Goal: Contribute content

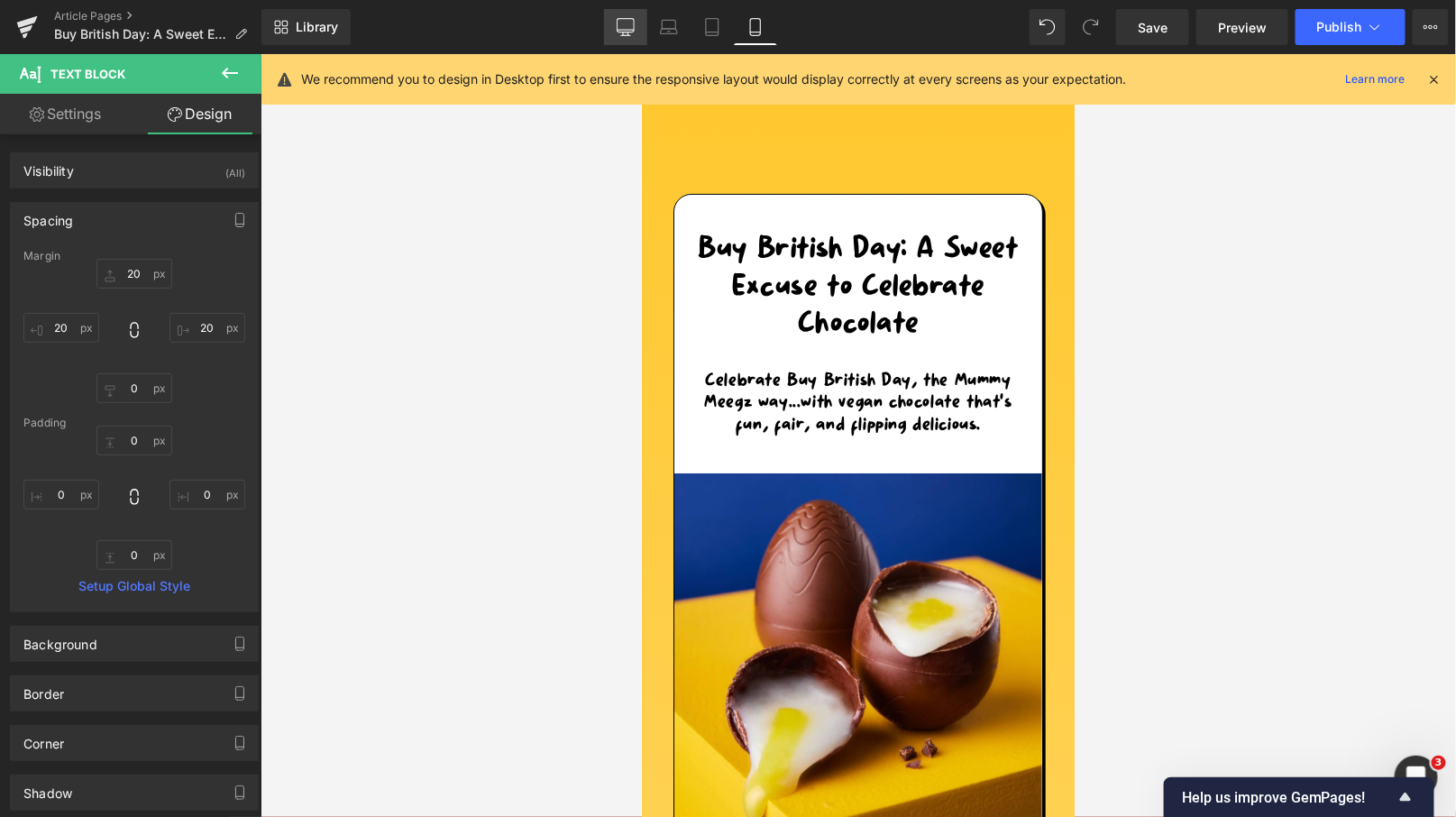
click at [616, 25] on link "Desktop" at bounding box center [625, 27] width 43 height 36
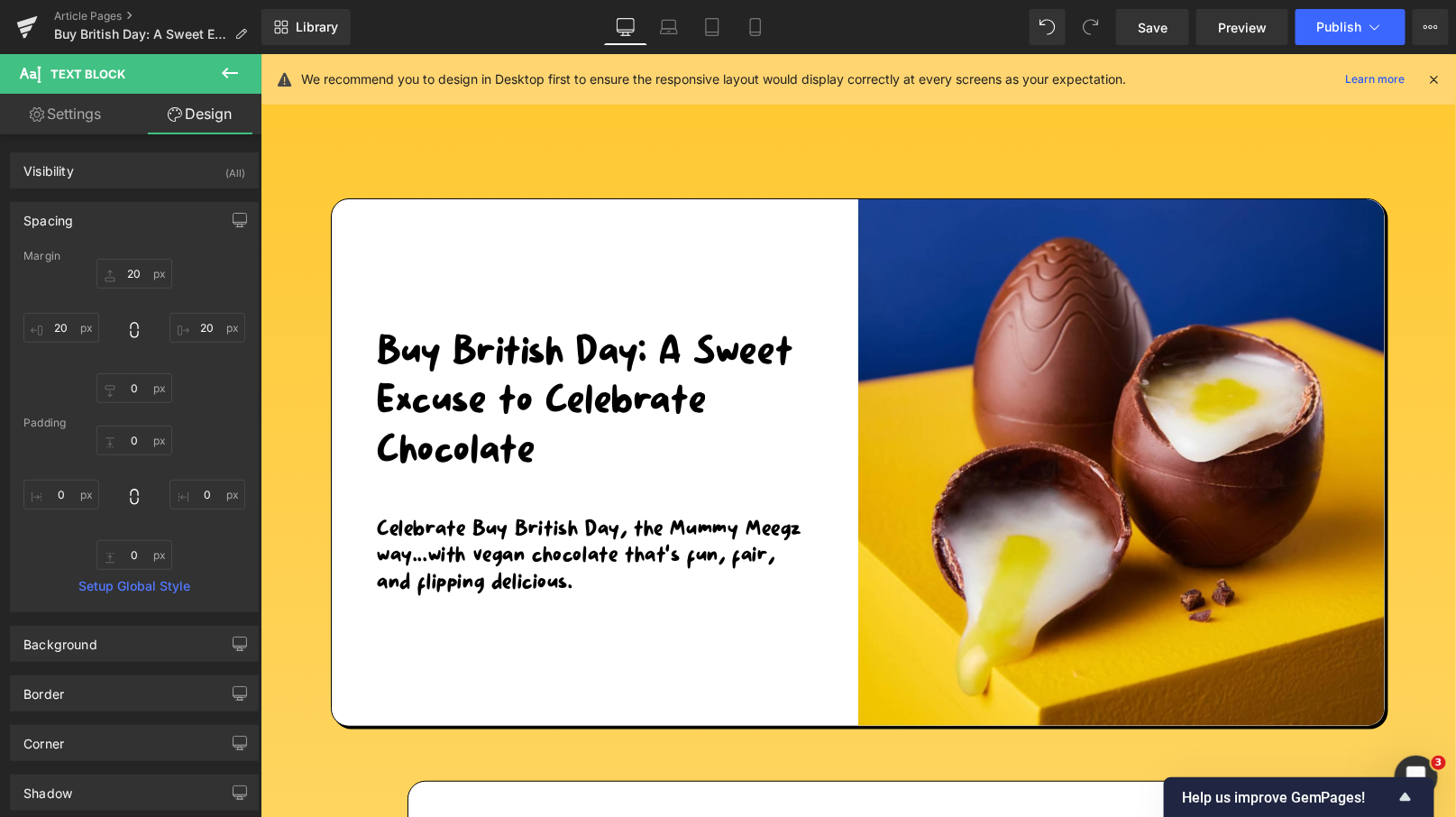
type input "30"
type input "0"
type input "30"
type input "0"
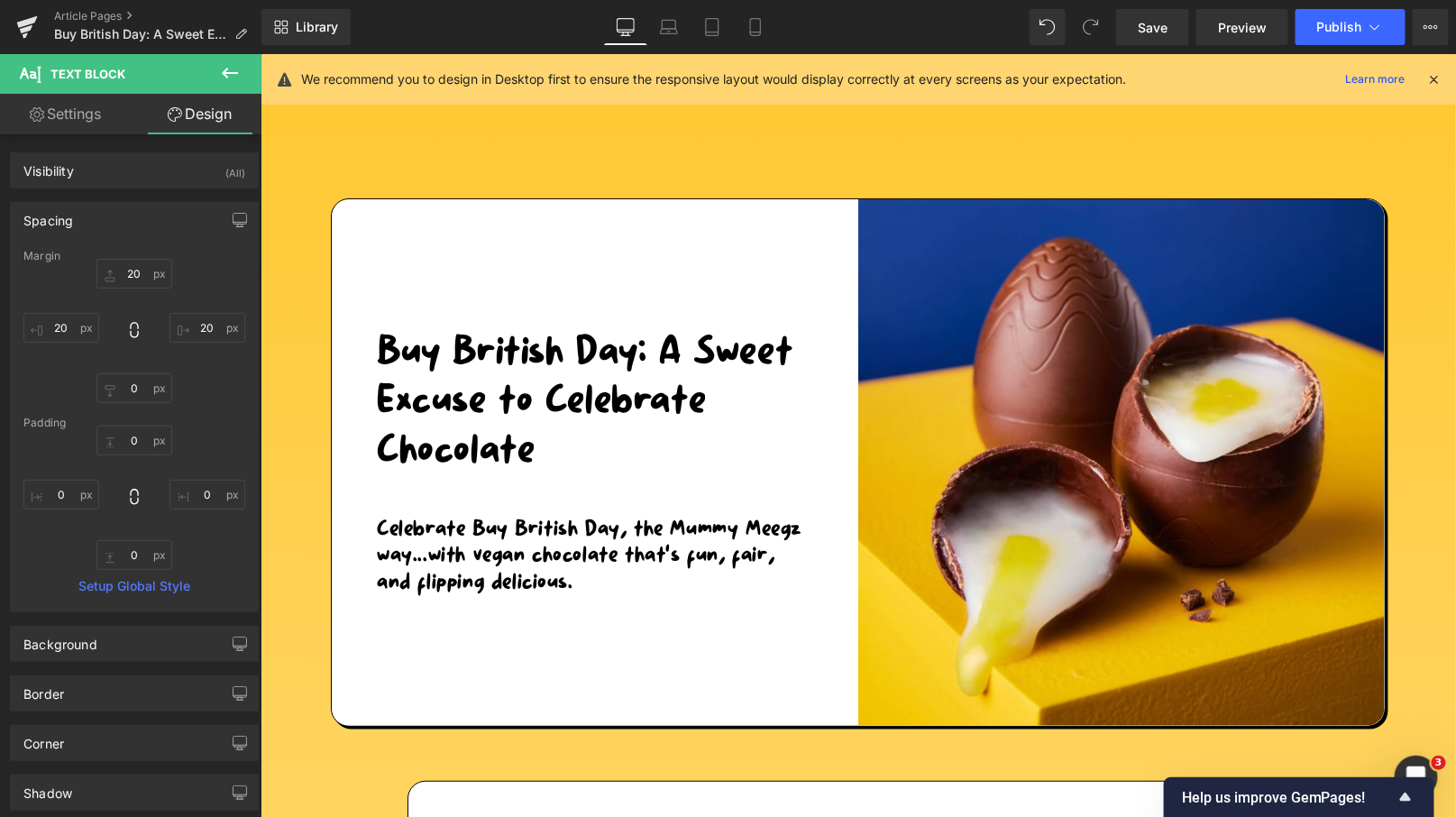
type input "0"
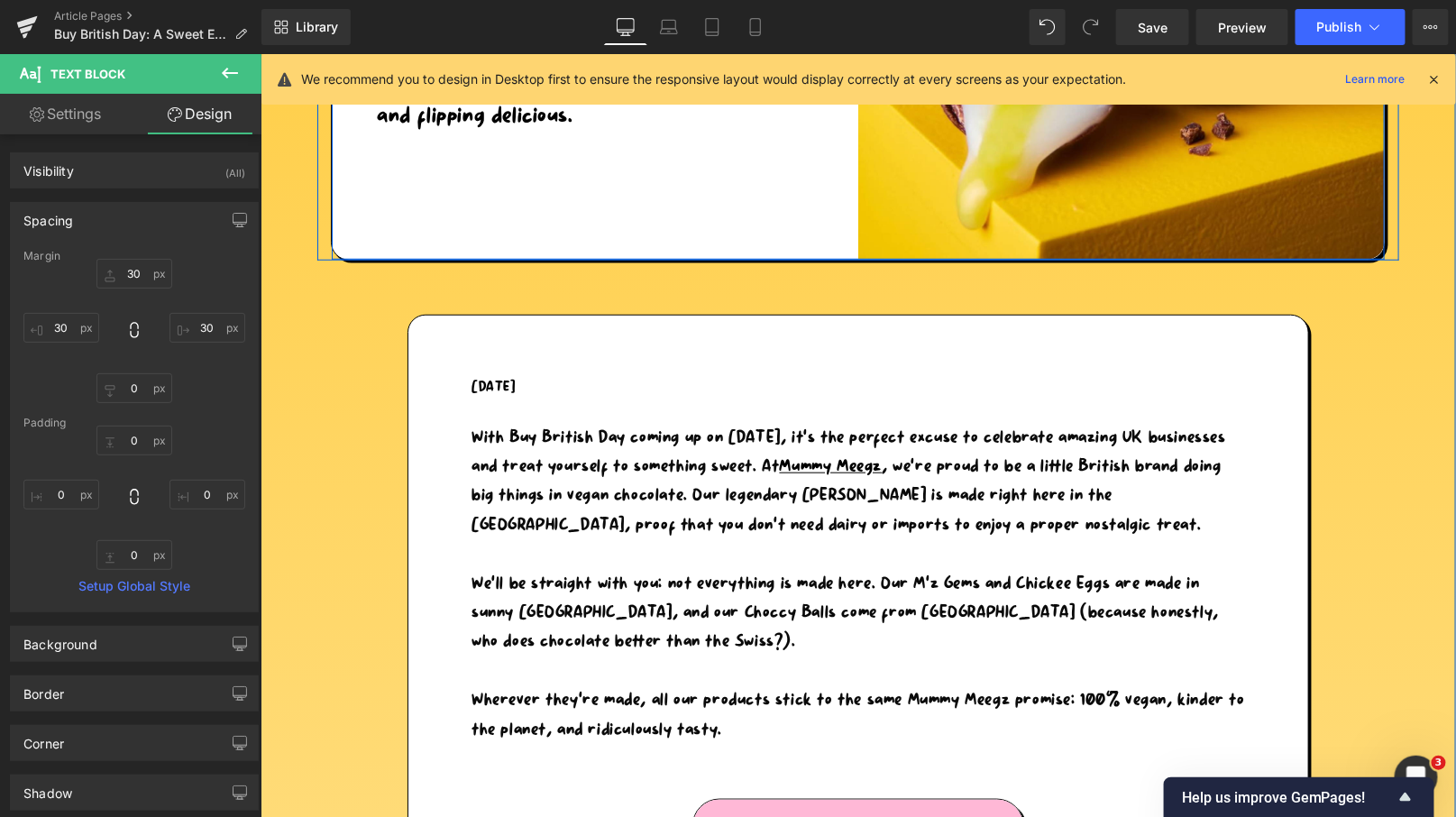
scroll to position [497, 0]
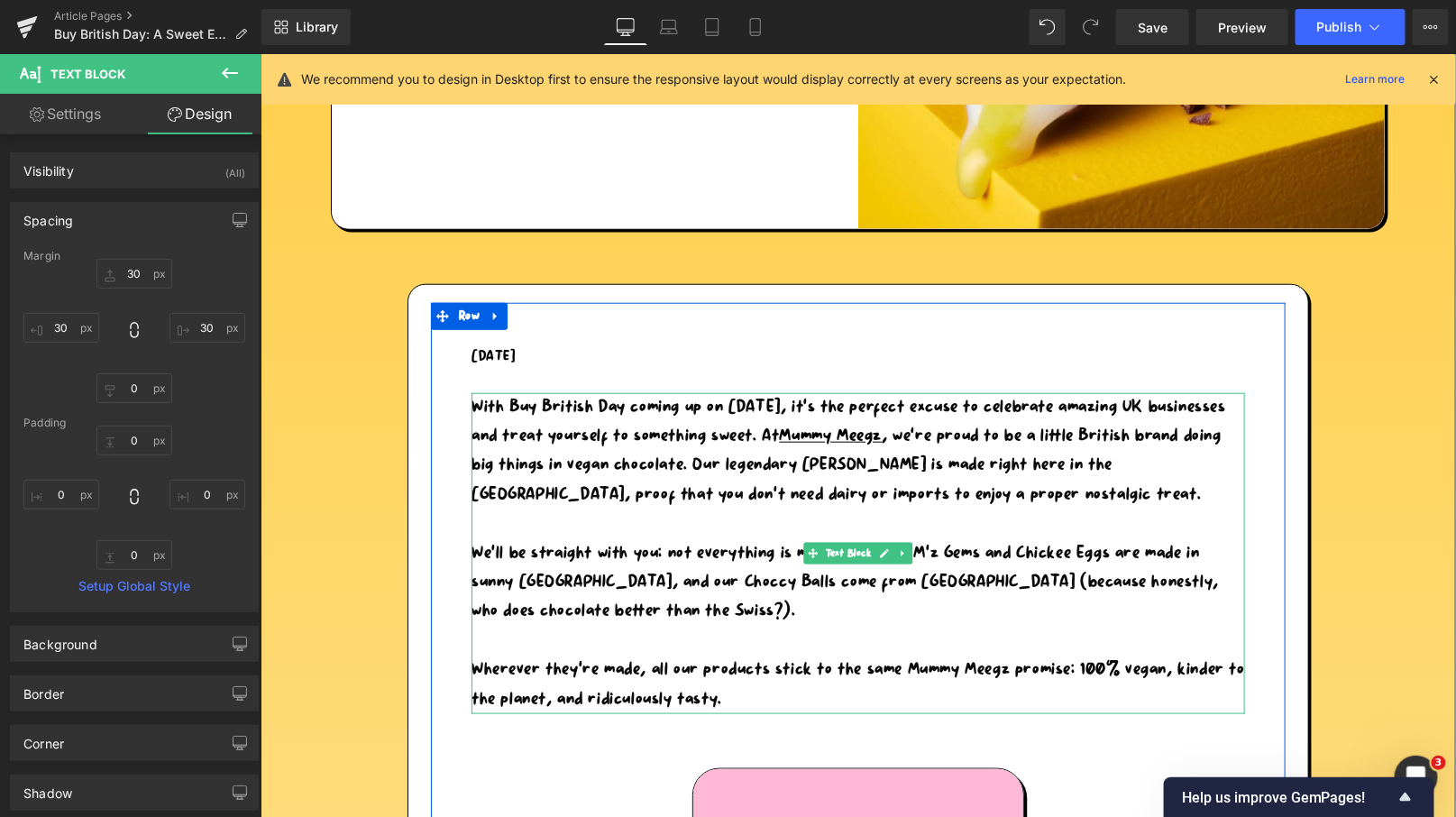
click at [753, 695] on p "Wherever they’re made, all our products stick to the same Mummy Meegz promise: …" at bounding box center [858, 683] width 774 height 58
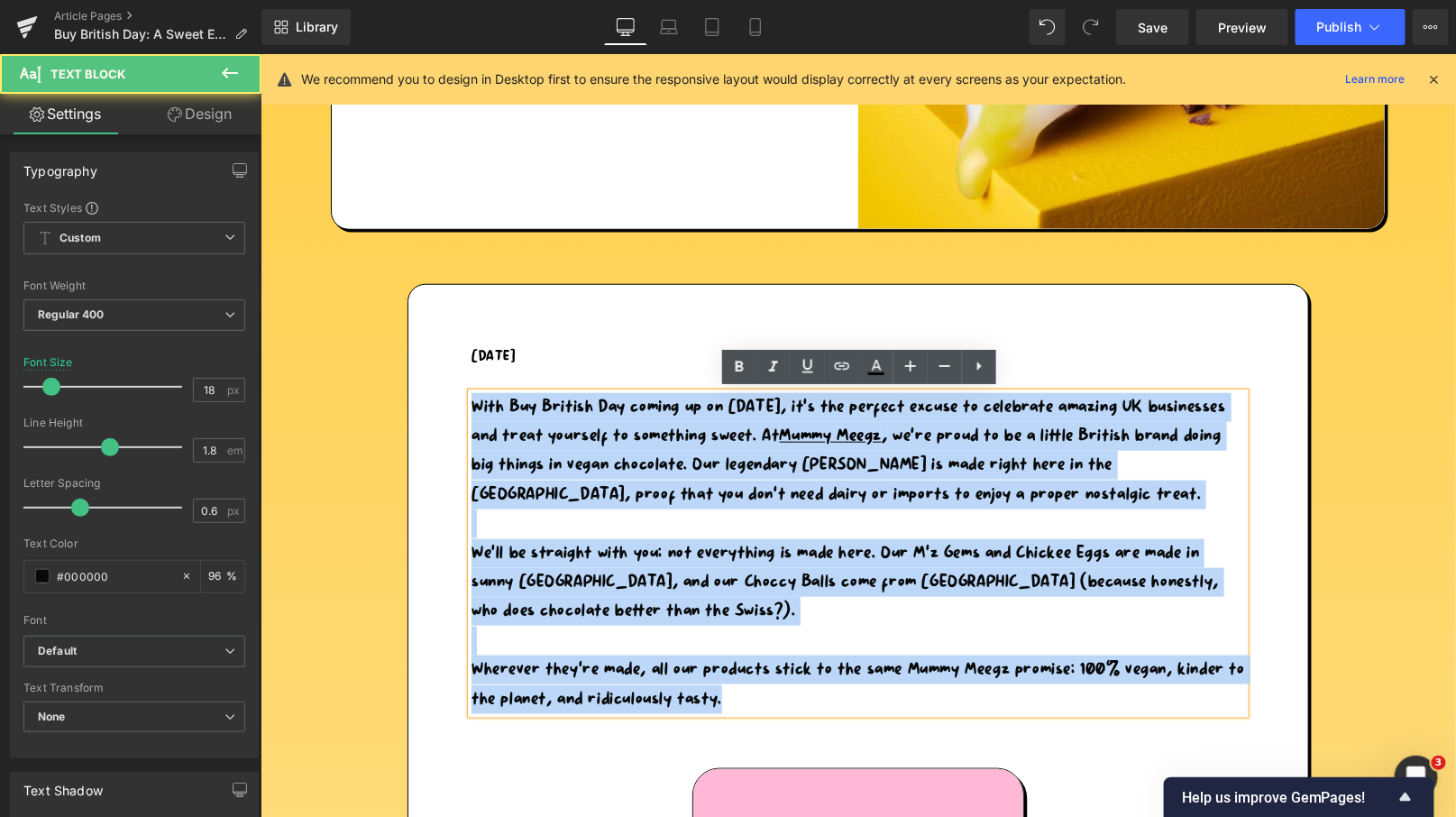
drag, startPoint x: 756, startPoint y: 699, endPoint x: 455, endPoint y: 399, distance: 425.0
copy div "With Buy British Day coming up on [DATE], it’s the perfect excuse to celebrate …"
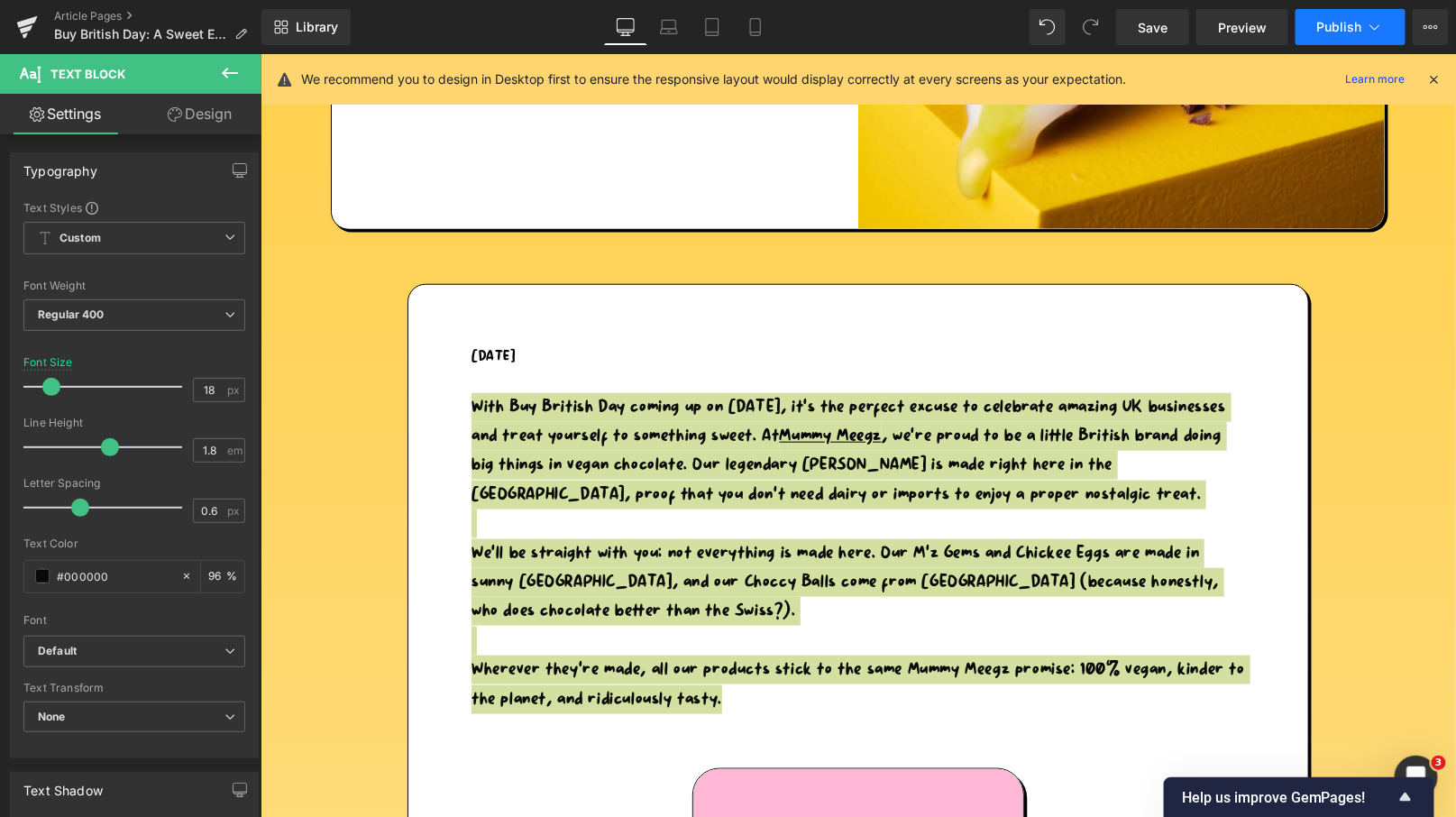
click at [1383, 24] on icon at bounding box center [1375, 28] width 18 height 18
click at [1429, 23] on icon at bounding box center [1431, 27] width 15 height 15
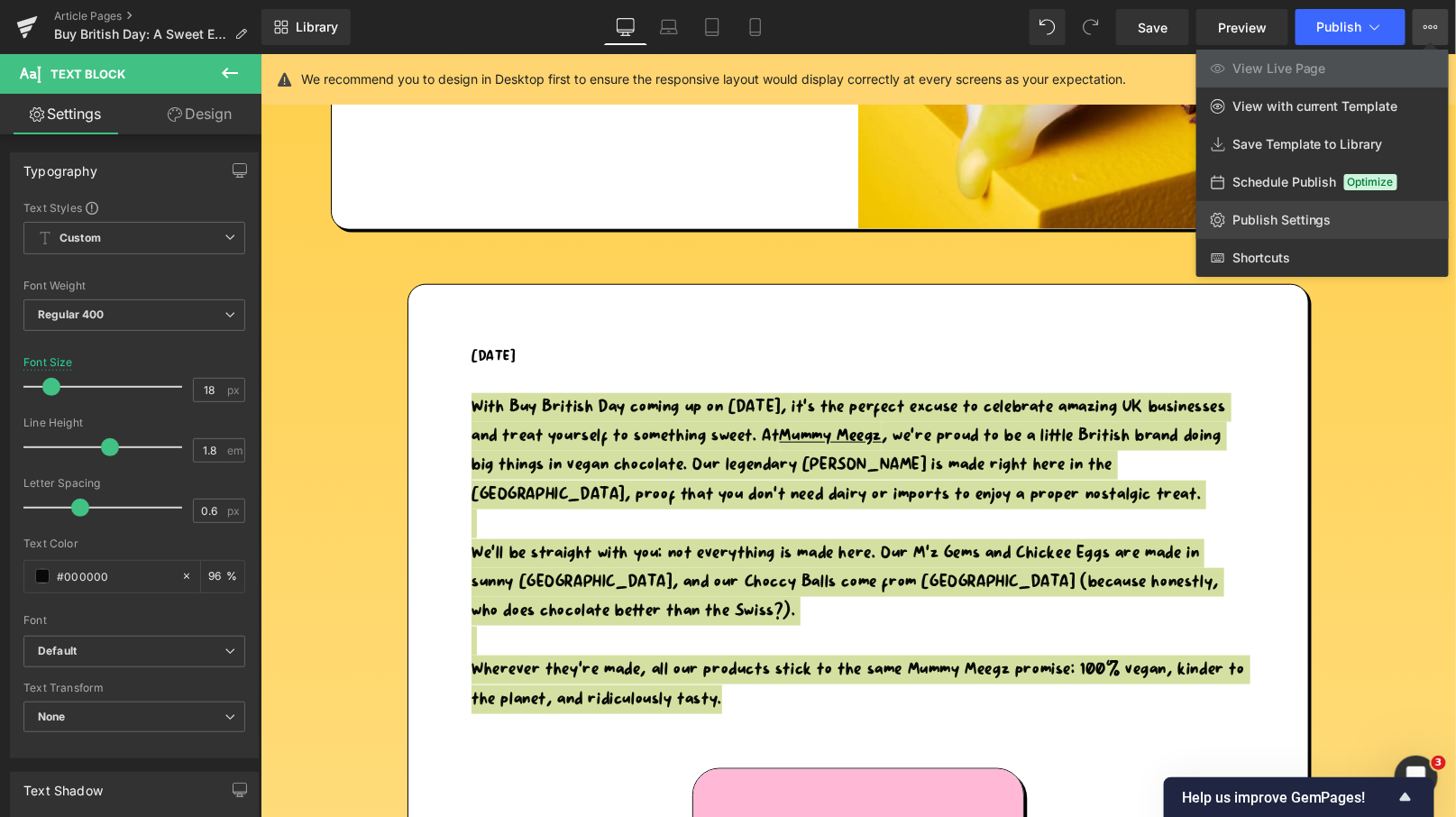
click at [1321, 212] on span "Publish Settings" at bounding box center [1282, 220] width 99 height 17
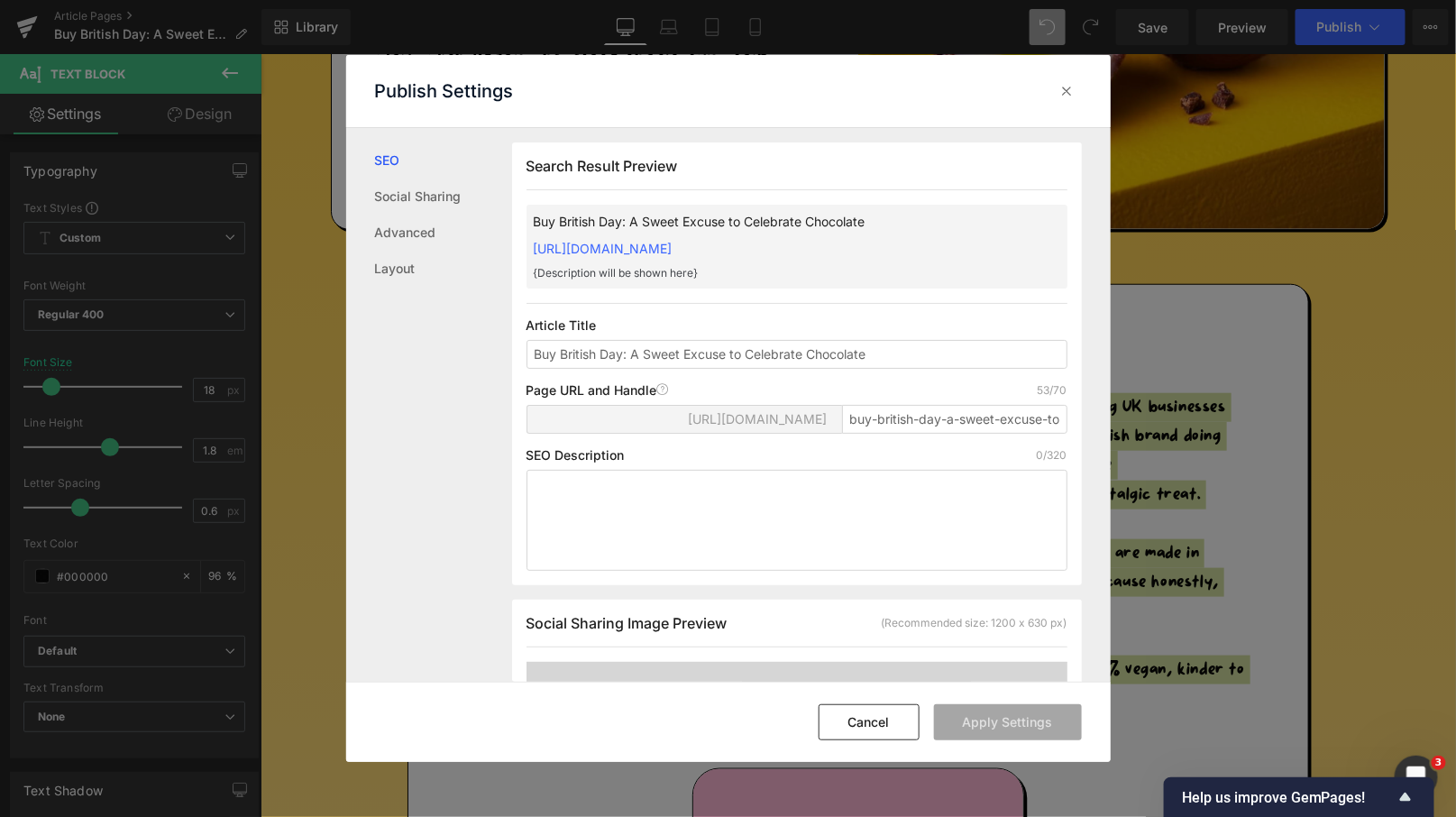
scroll to position [1, 0]
click at [608, 517] on textarea at bounding box center [797, 519] width 541 height 101
paste textarea "With Buy British Day coming up on [DATE], it’s the perfect excuse to celebrate …"
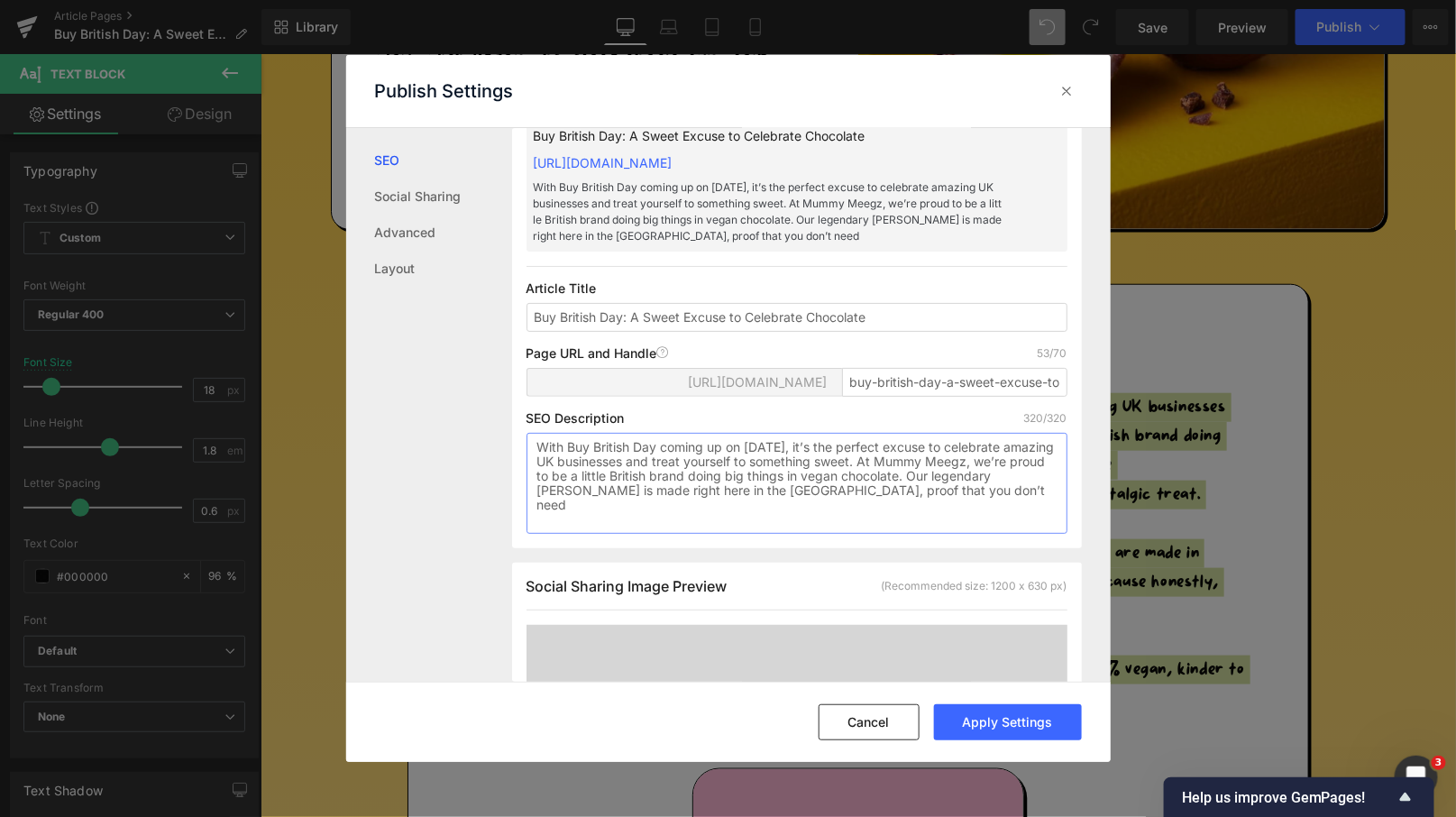
scroll to position [0, 0]
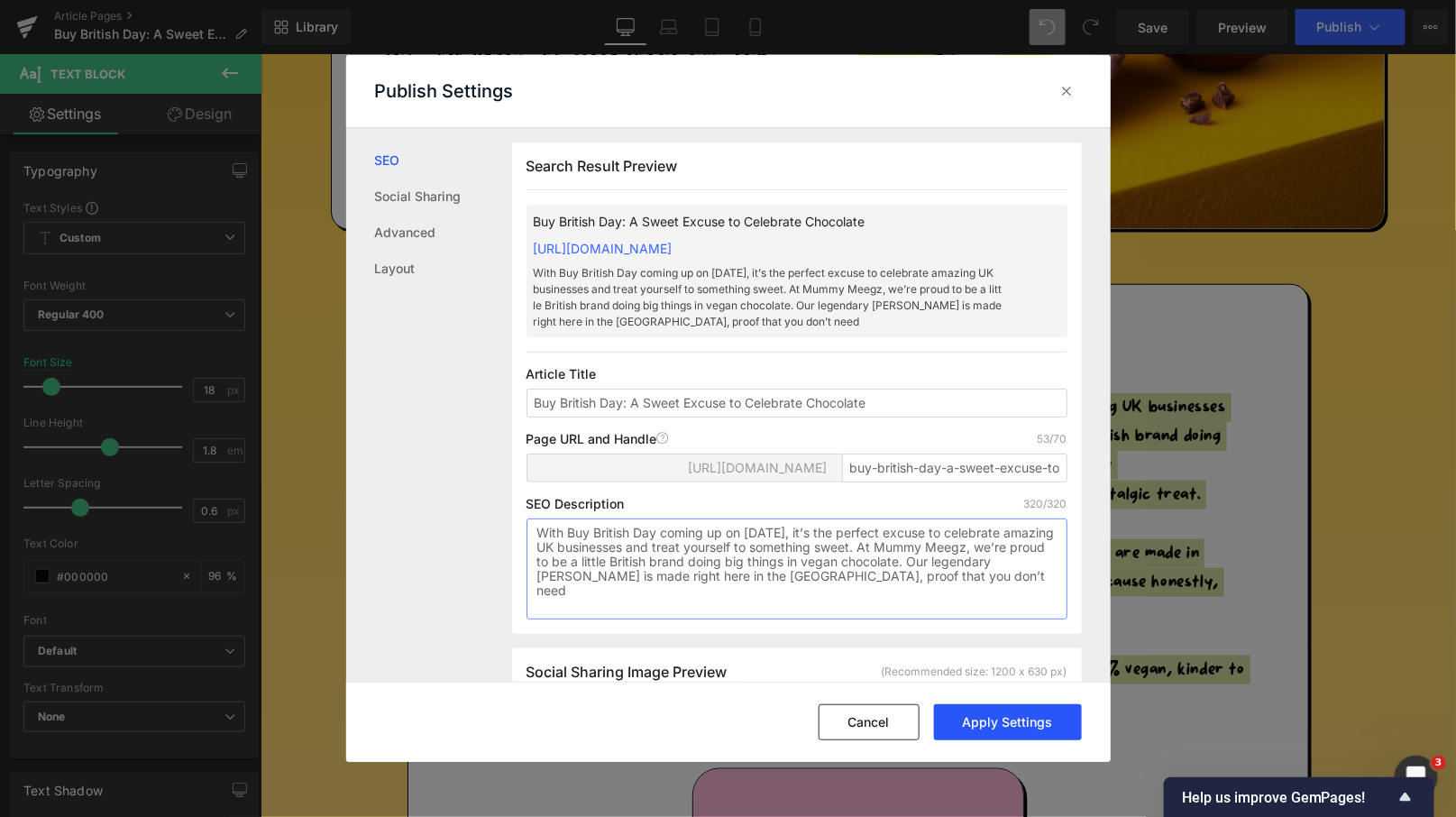
type textarea "With Buy British Day coming up on [DATE], it’s the perfect excuse to celebrate …"
click at [1033, 719] on button "Apply Settings" at bounding box center [1007, 722] width 148 height 36
click at [1072, 79] on div at bounding box center [1066, 90] width 29 height 29
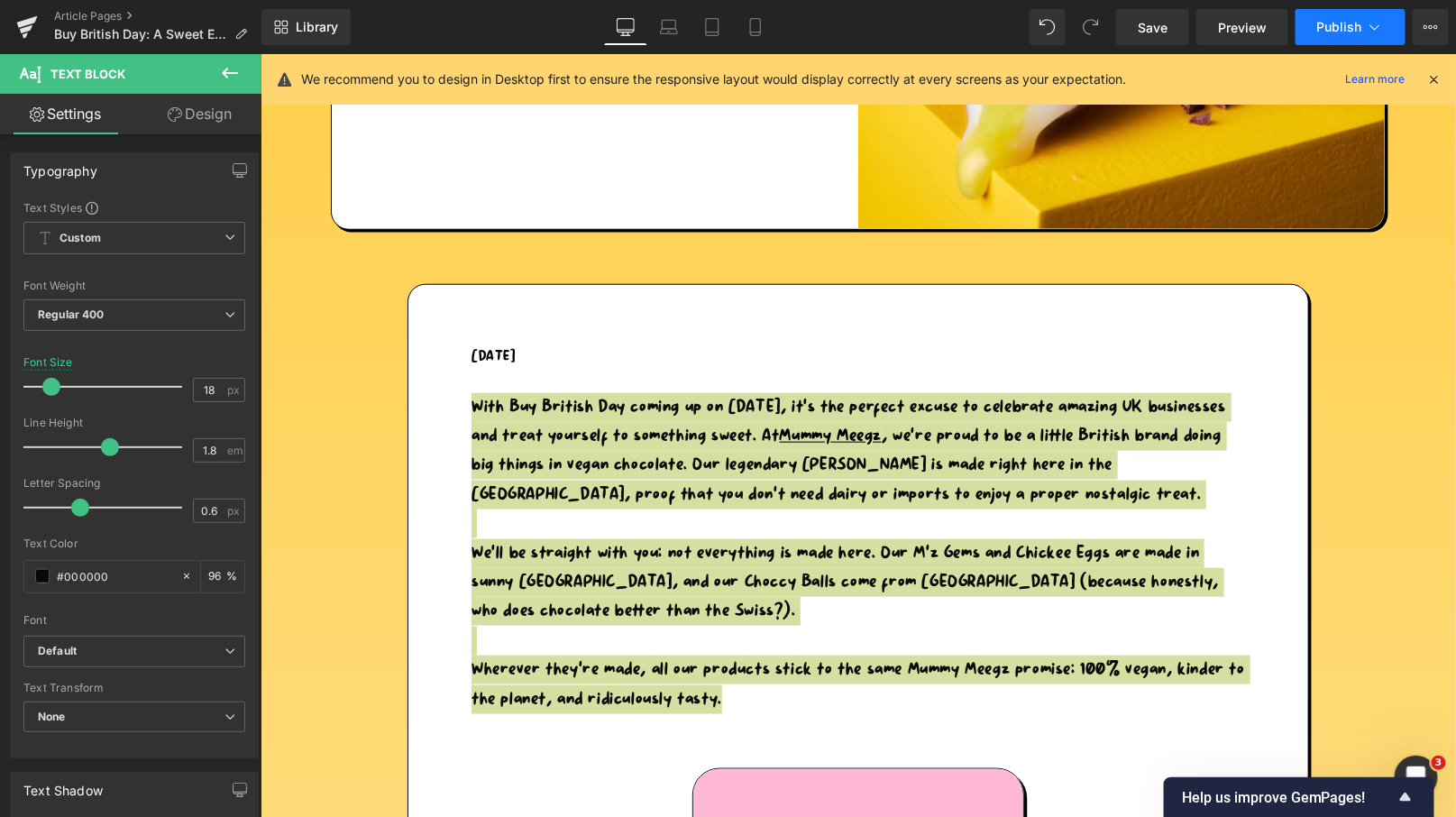
click at [1324, 20] on span "Publish" at bounding box center [1339, 27] width 45 height 15
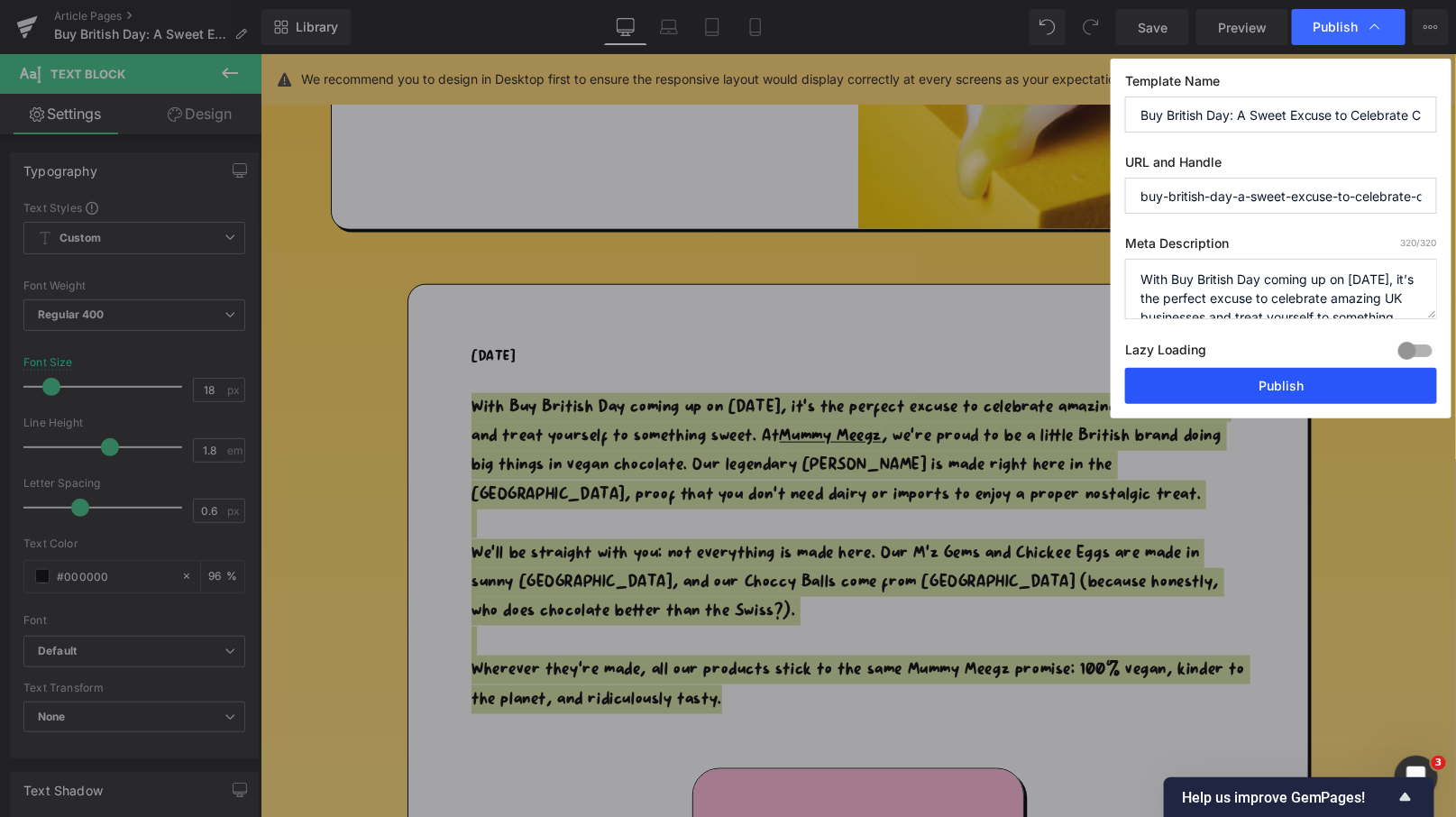
click at [1226, 379] on button "Publish" at bounding box center [1281, 385] width 312 height 36
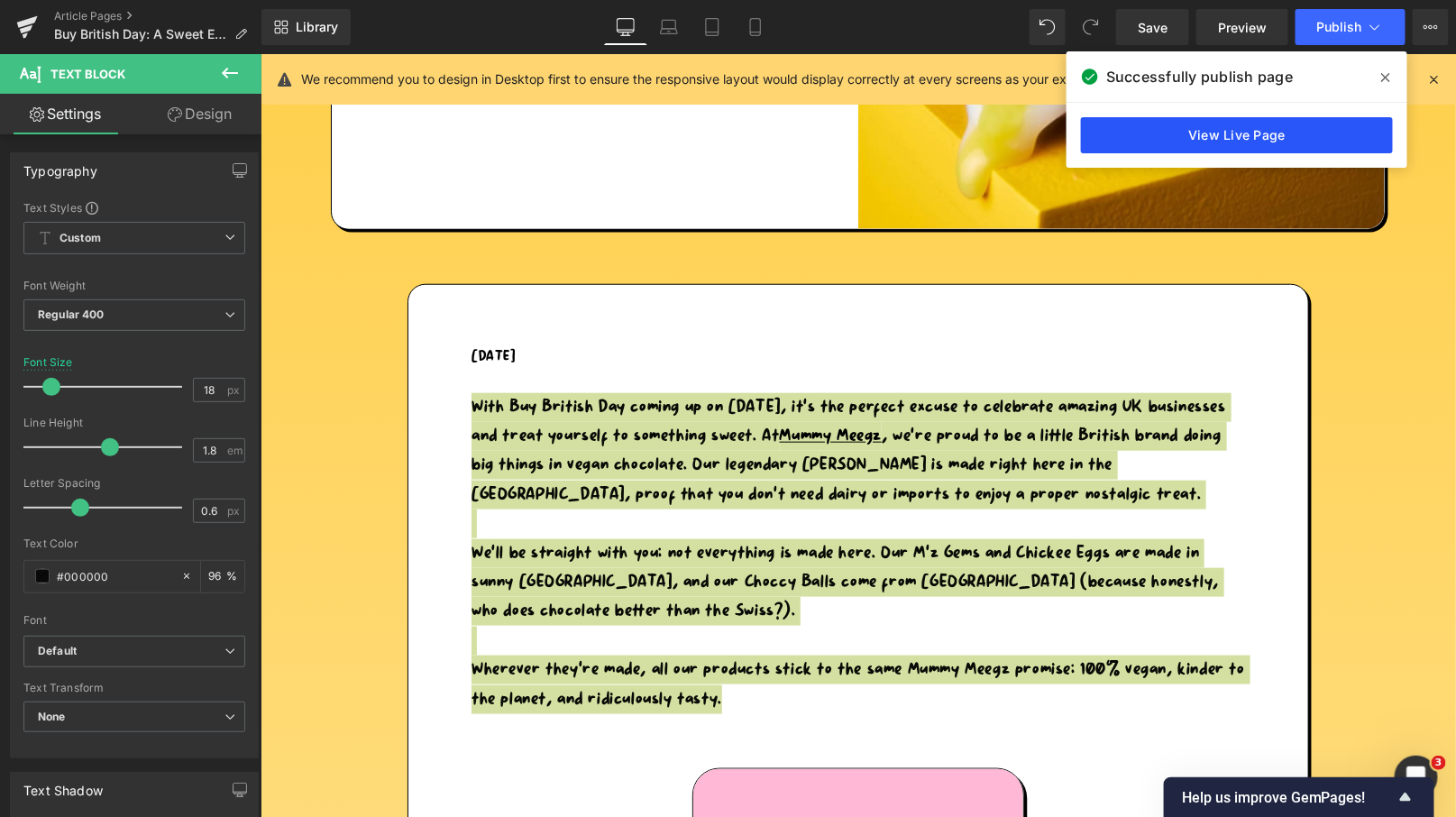
click at [1263, 134] on link "View Live Page" at bounding box center [1237, 135] width 312 height 36
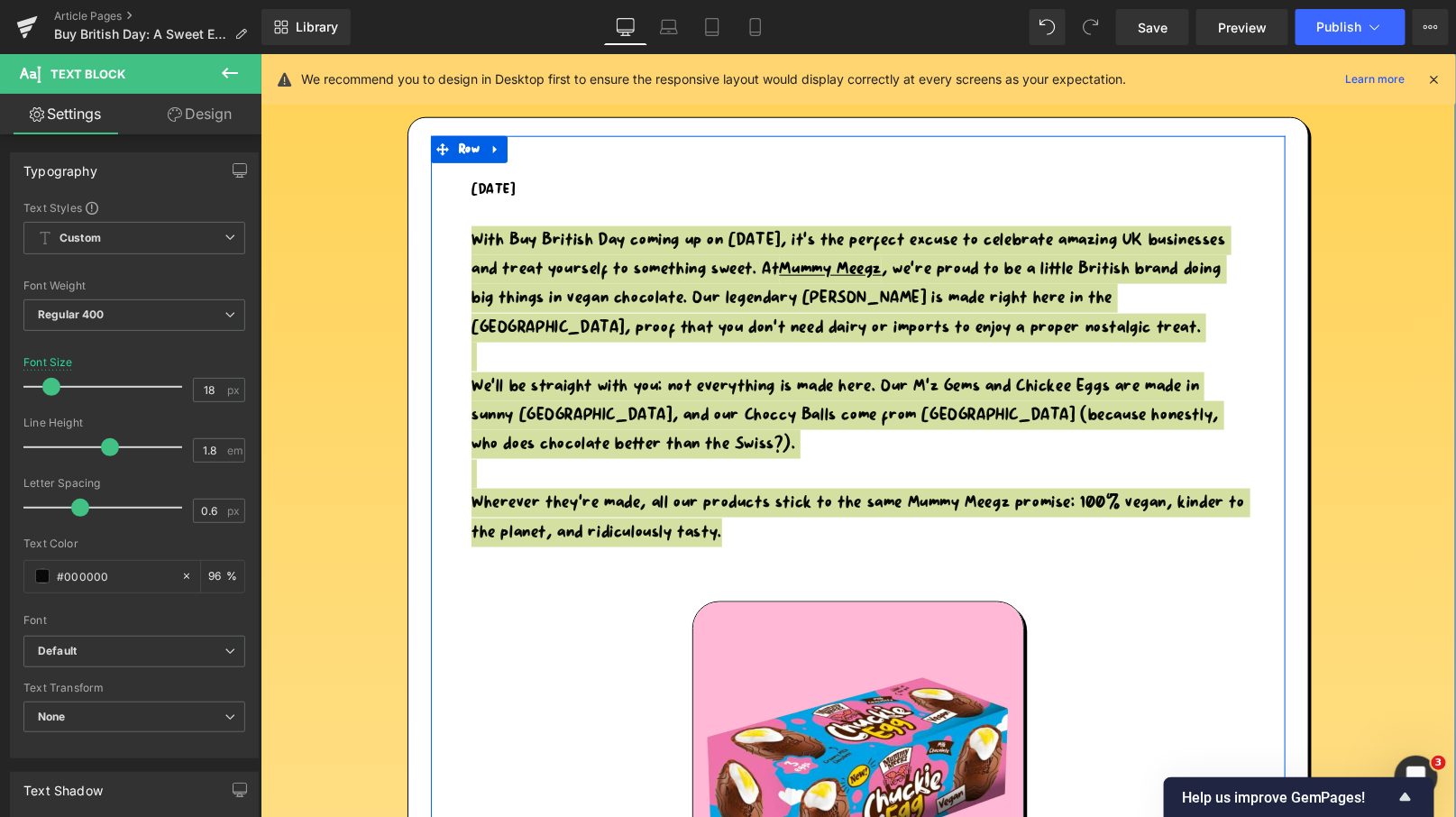
scroll to position [1171, 0]
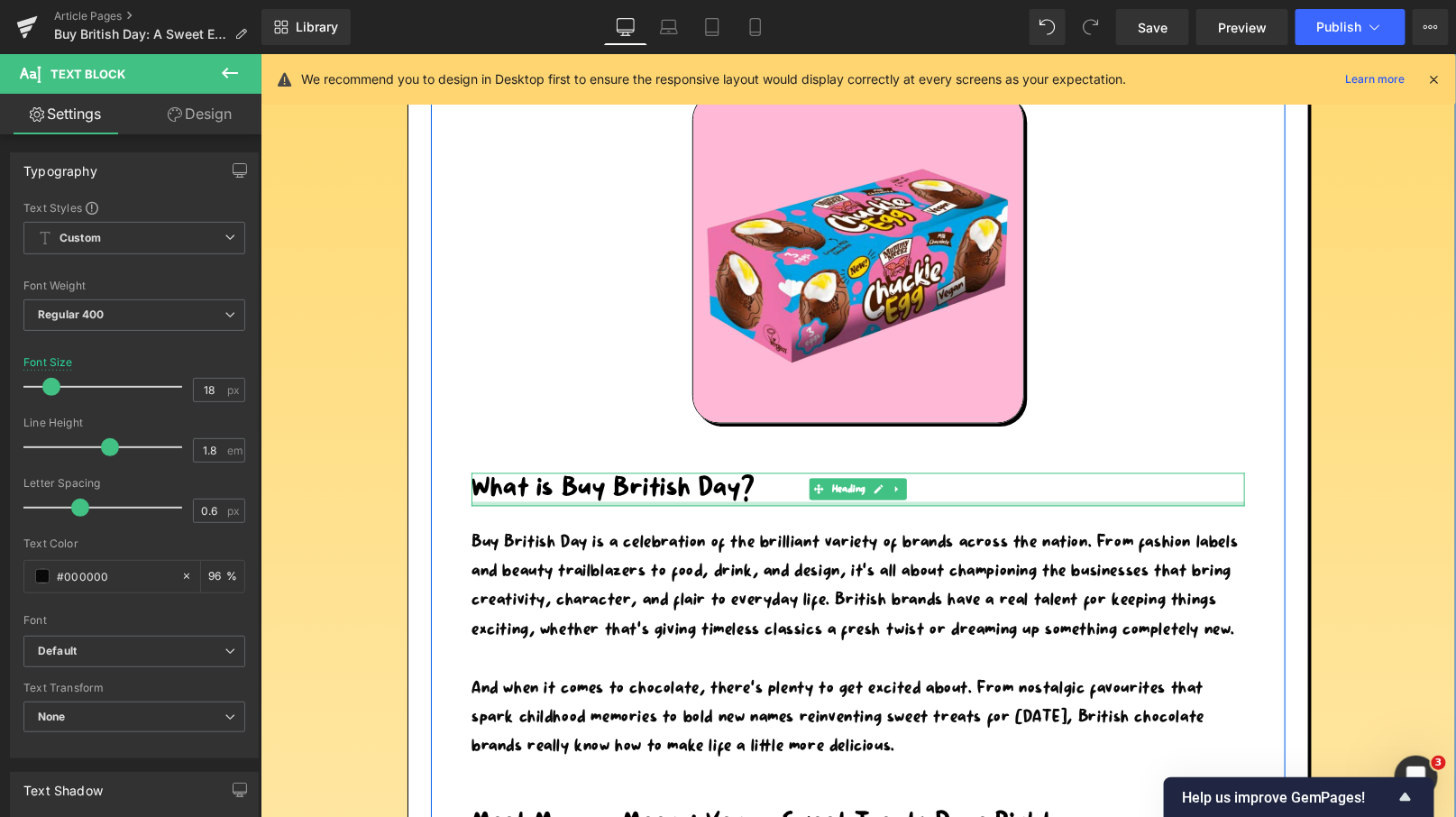
click at [589, 502] on div at bounding box center [858, 503] width 774 height 5
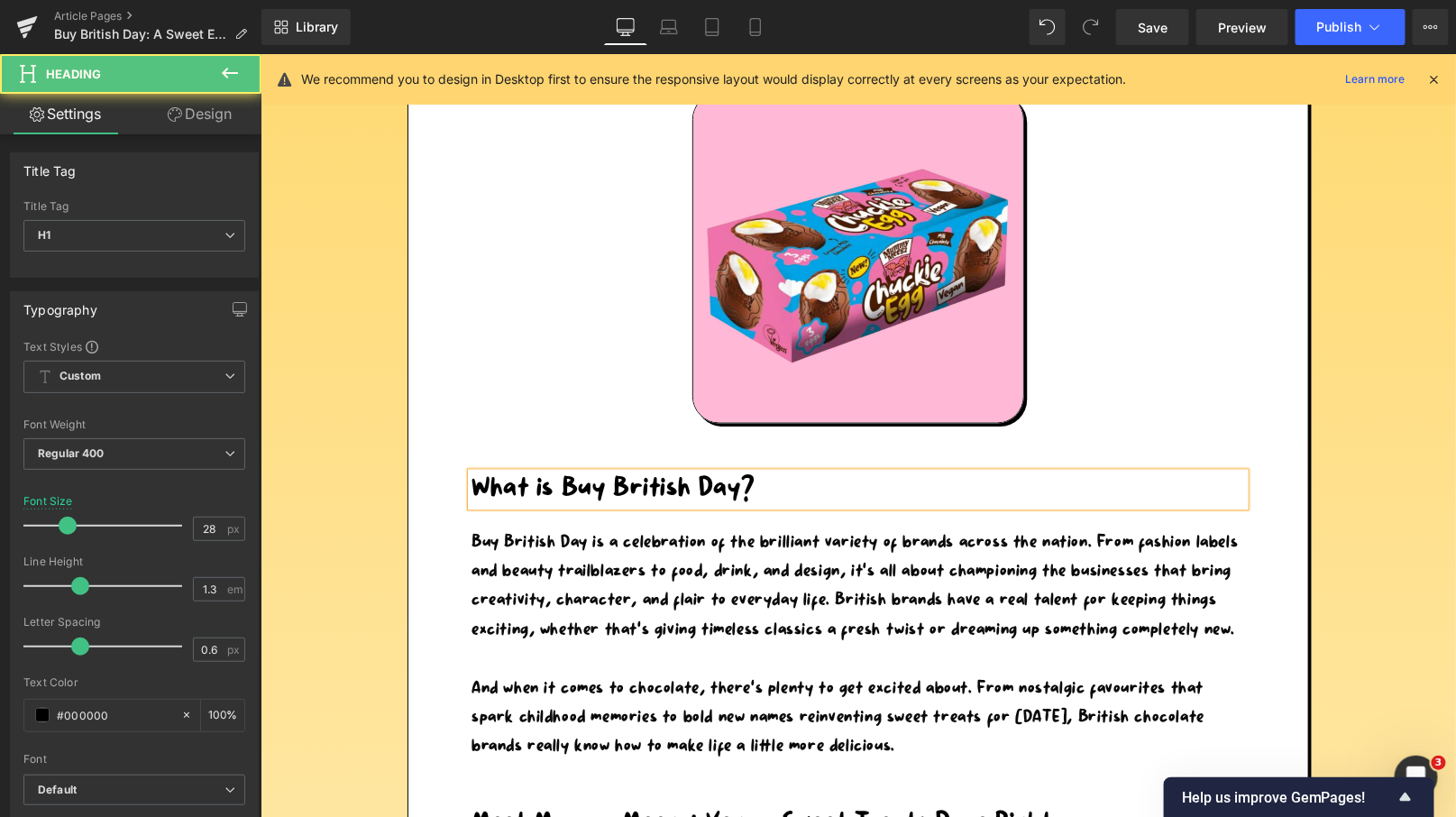
click at [194, 118] on link "Design" at bounding box center [199, 114] width 131 height 41
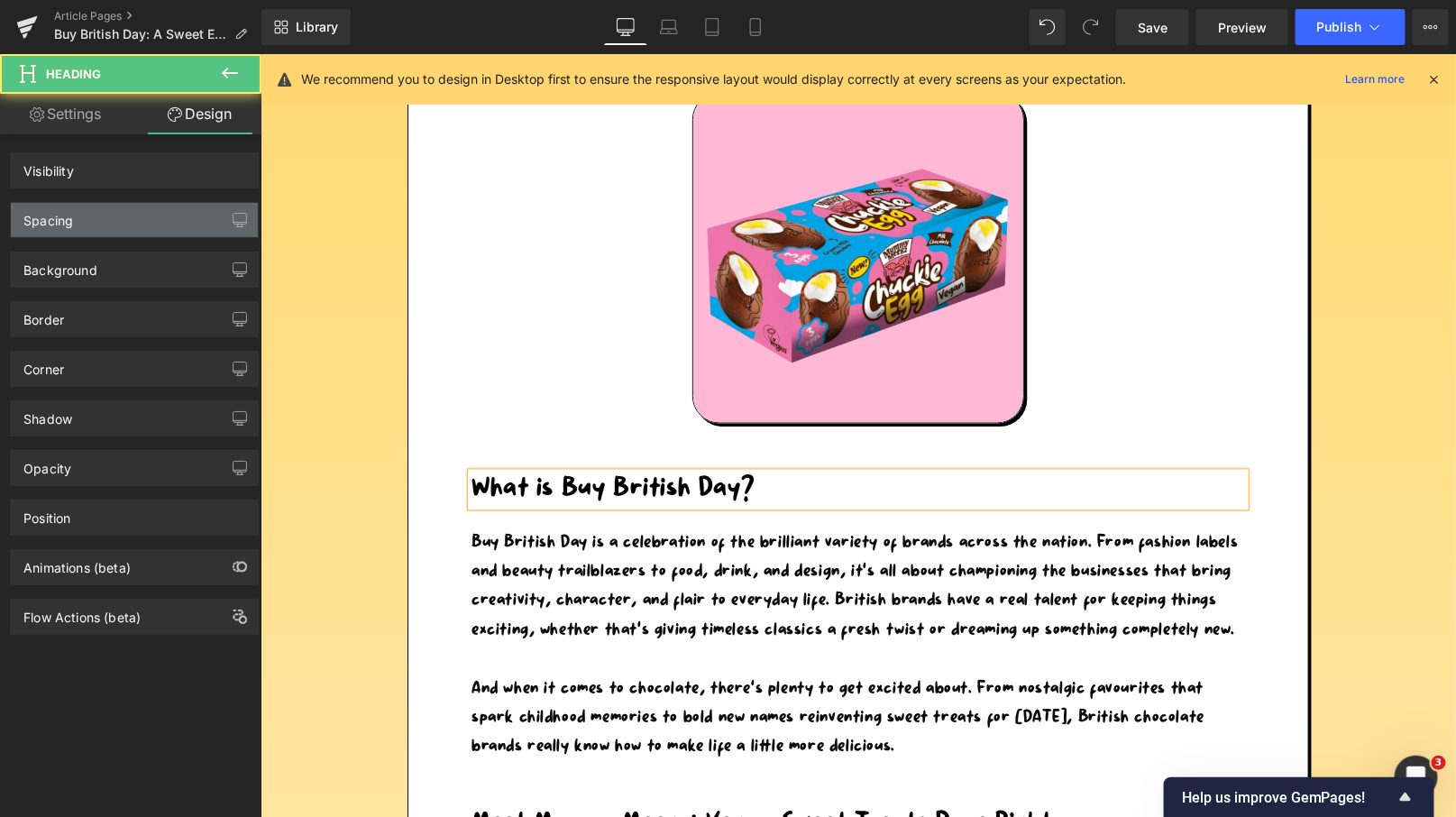
click at [85, 238] on div "Background" at bounding box center [135, 263] width 270 height 50
click at [66, 223] on div "Spacing" at bounding box center [48, 215] width 50 height 25
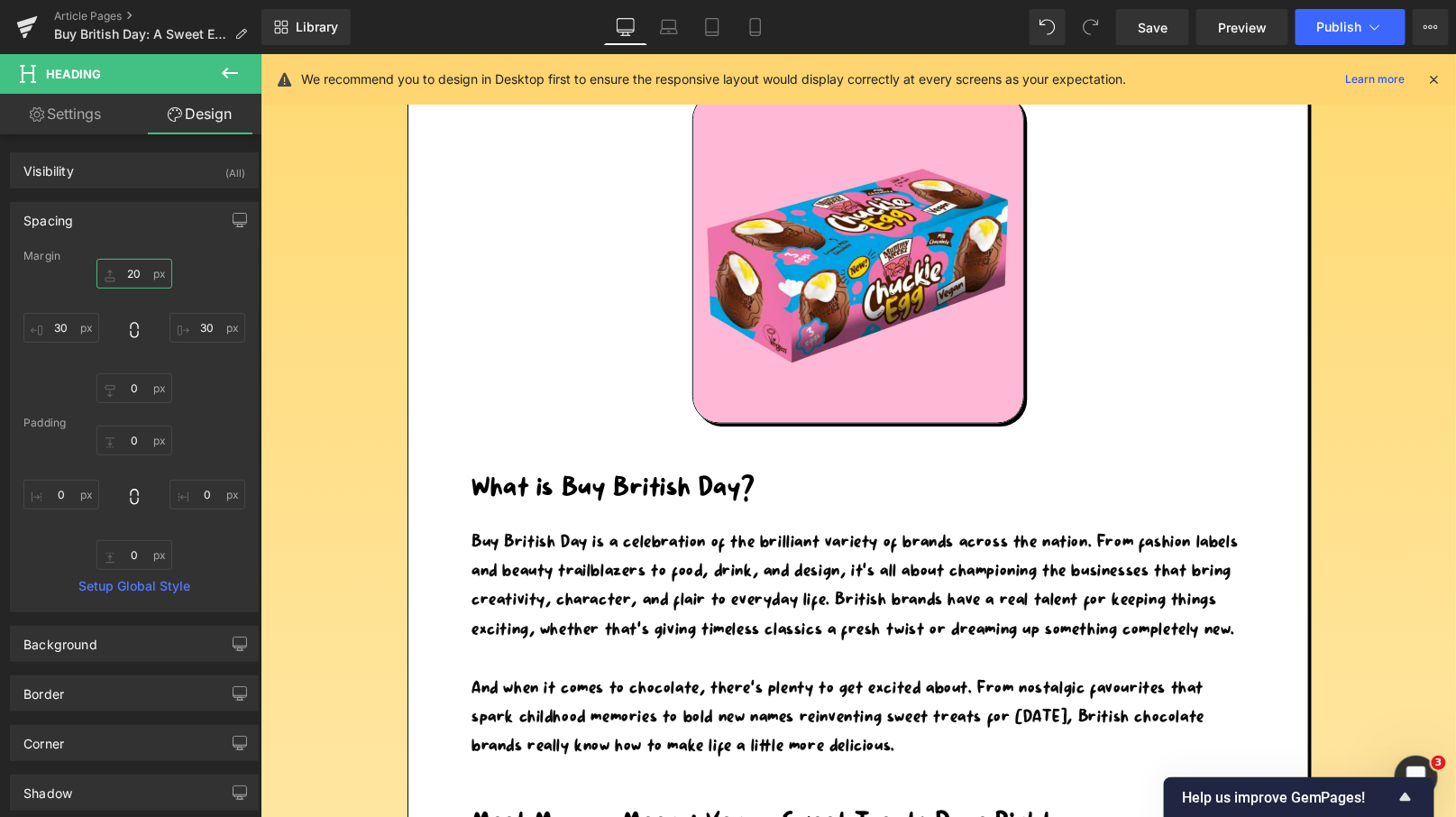
click at [139, 278] on input "20" at bounding box center [134, 273] width 76 height 30
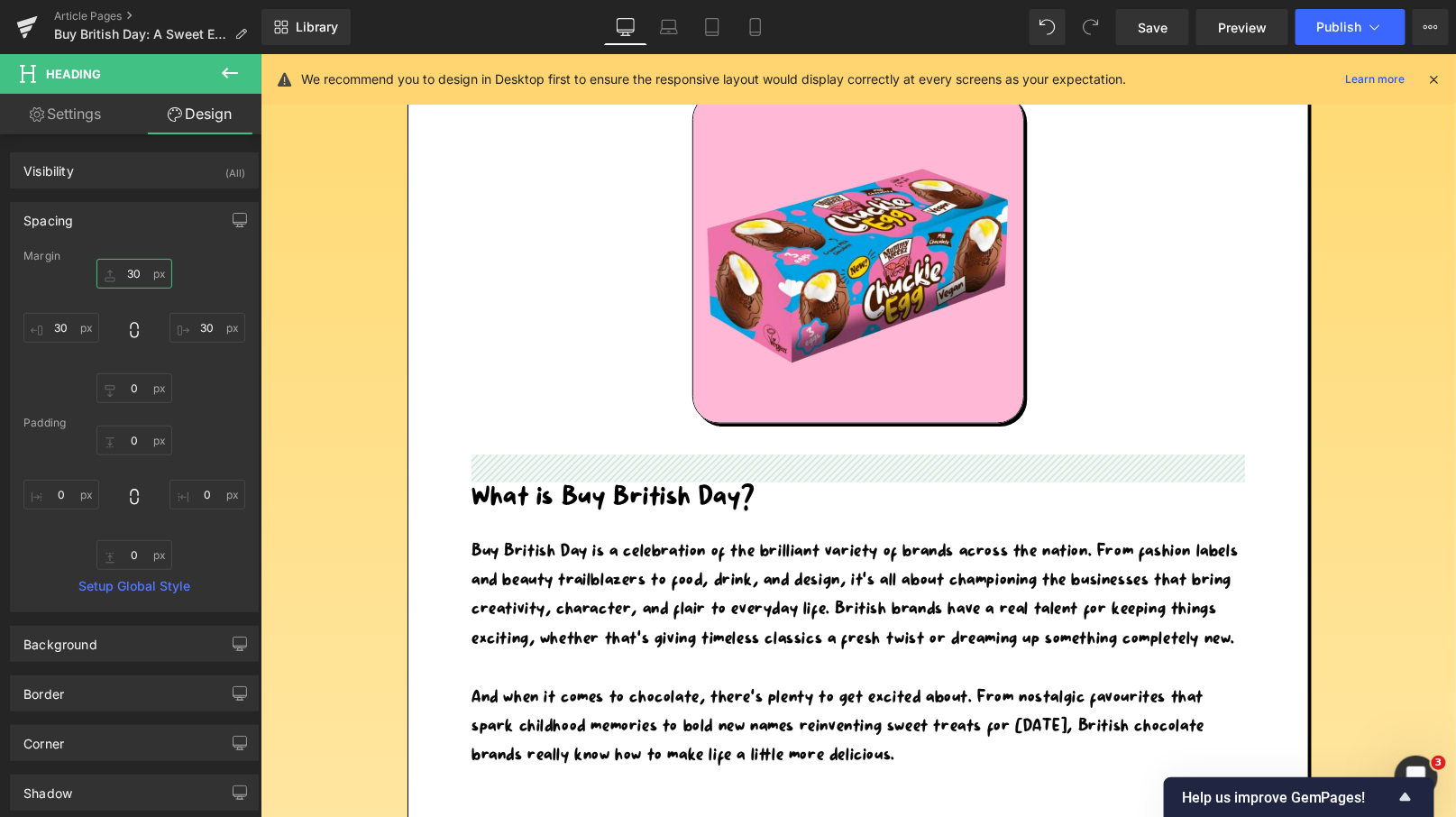
type input "3"
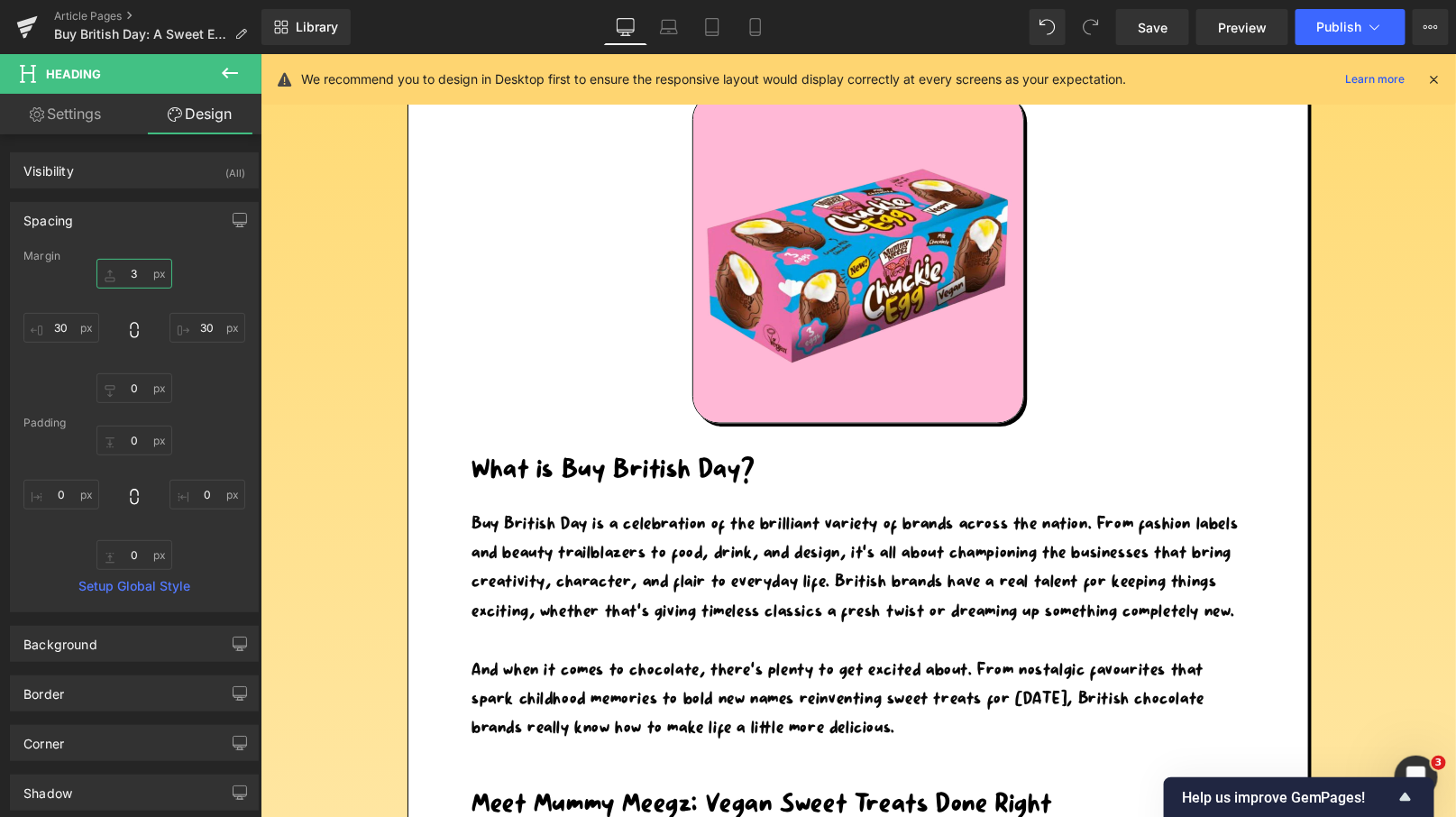
type input "30"
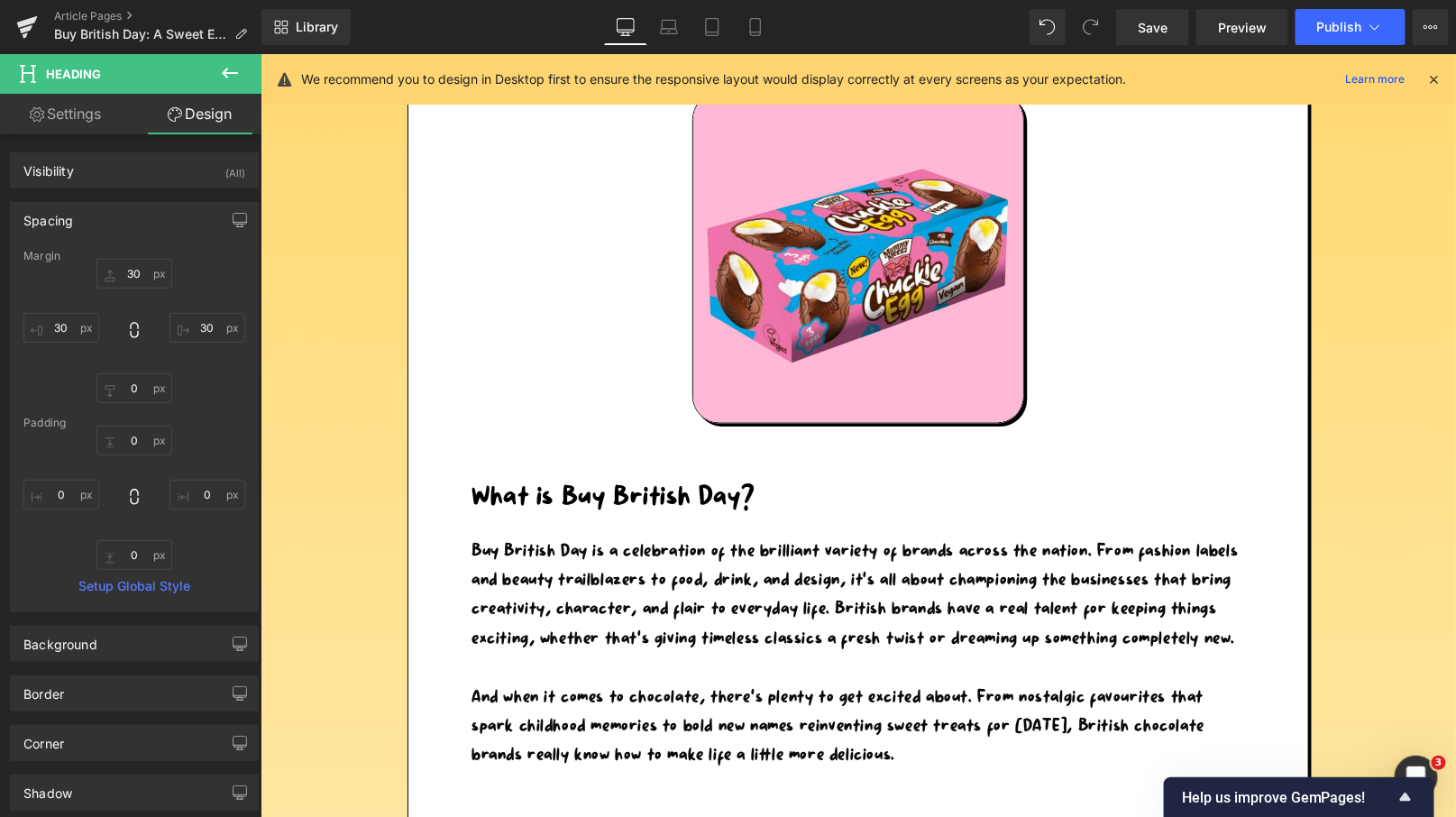
click at [451, 274] on div at bounding box center [857, 258] width 827 height 330
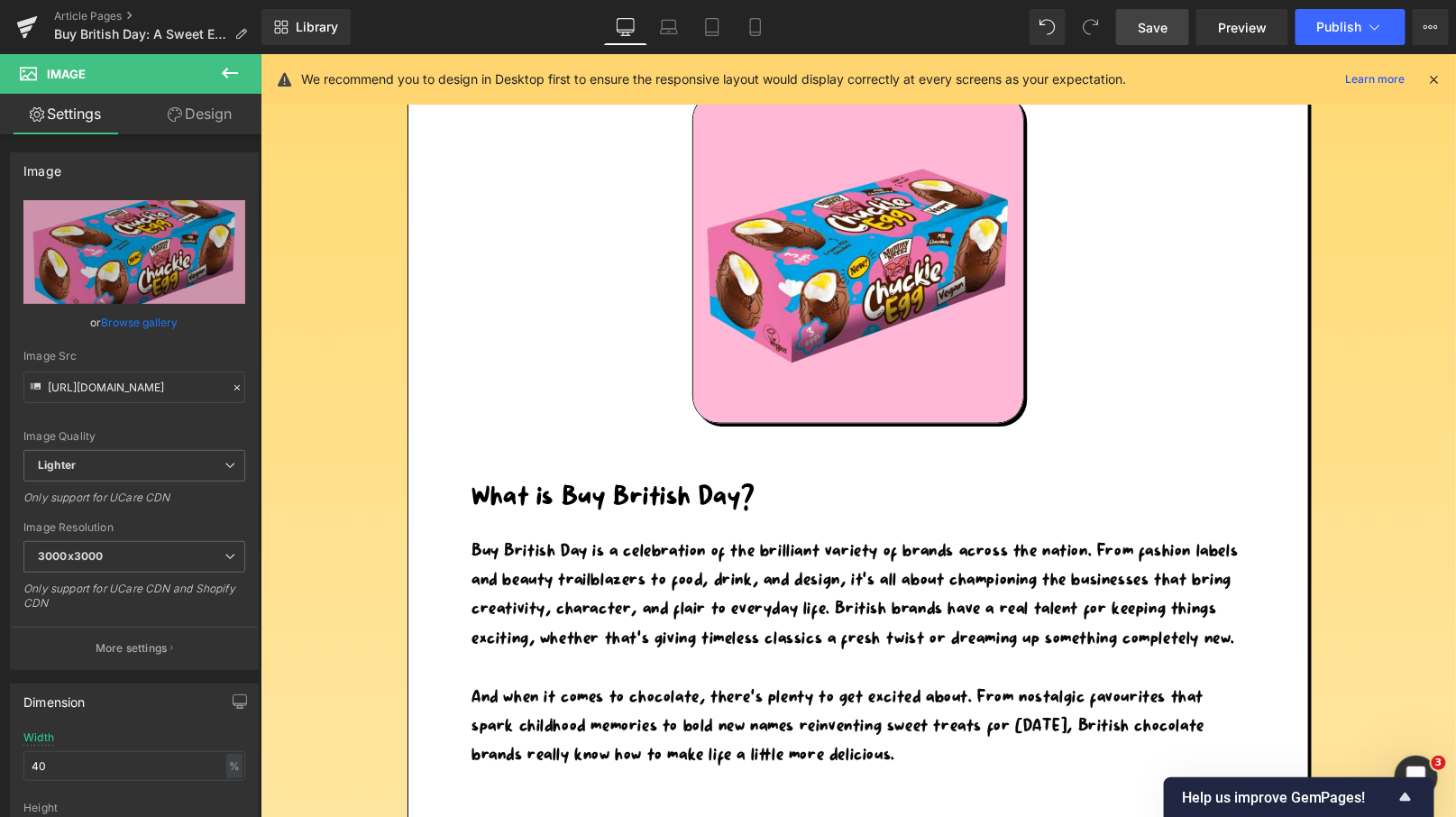
click at [1152, 19] on span "Save" at bounding box center [1152, 28] width 30 height 19
click at [1328, 28] on span "Publish" at bounding box center [1339, 27] width 45 height 15
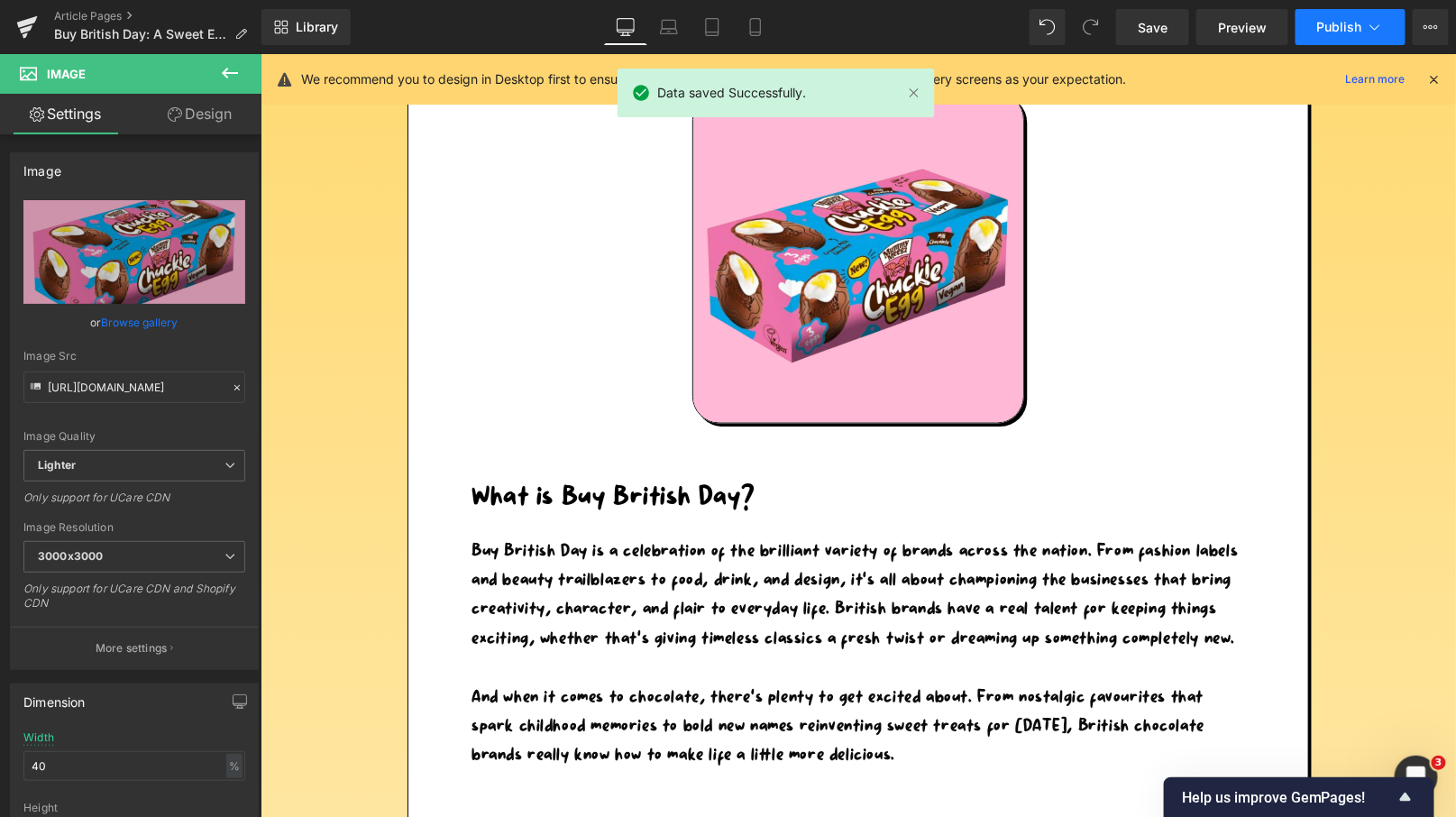
click at [1330, 21] on span "Publish" at bounding box center [1339, 27] width 45 height 15
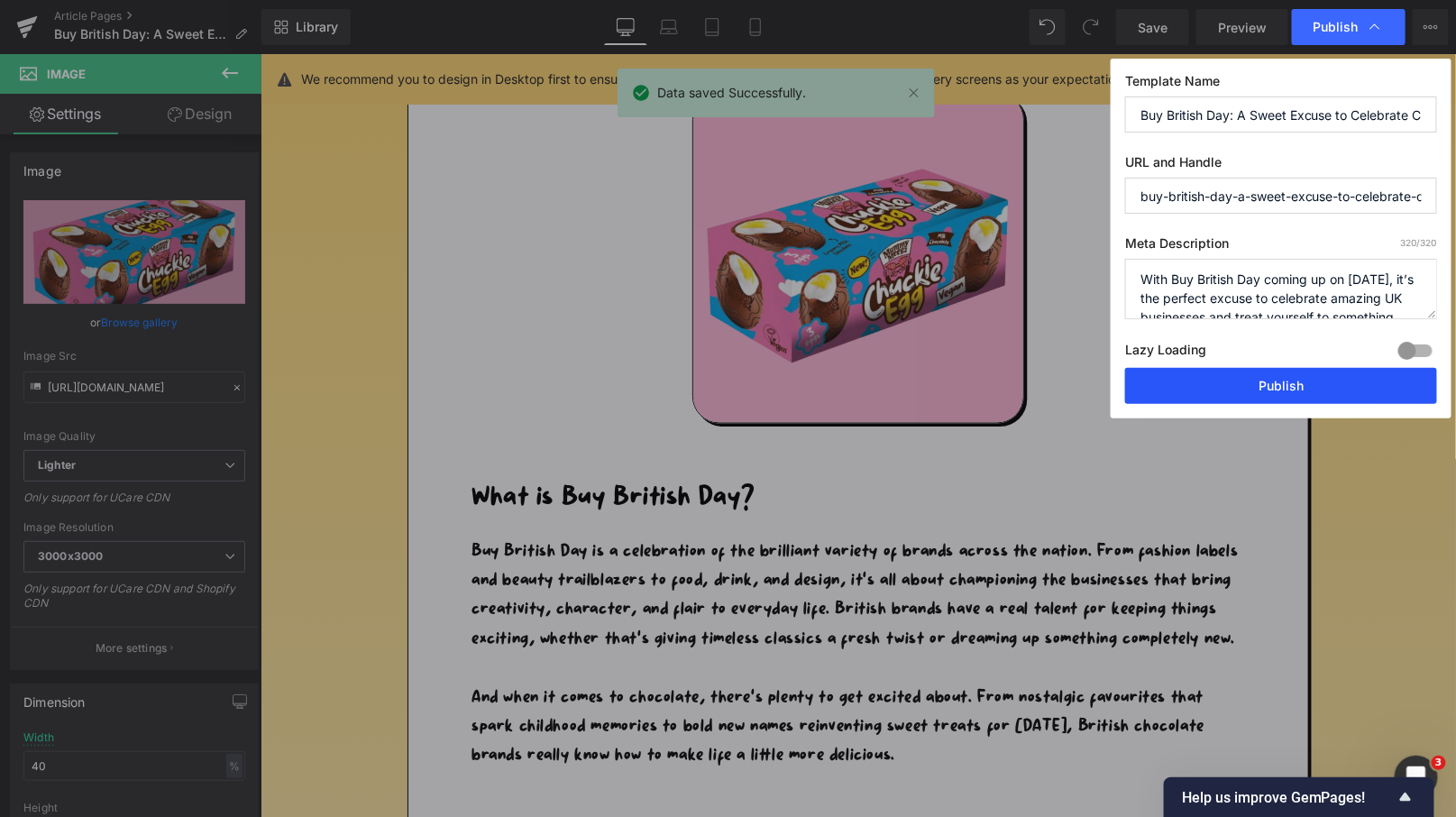
click at [1294, 376] on button "Publish" at bounding box center [1281, 385] width 312 height 36
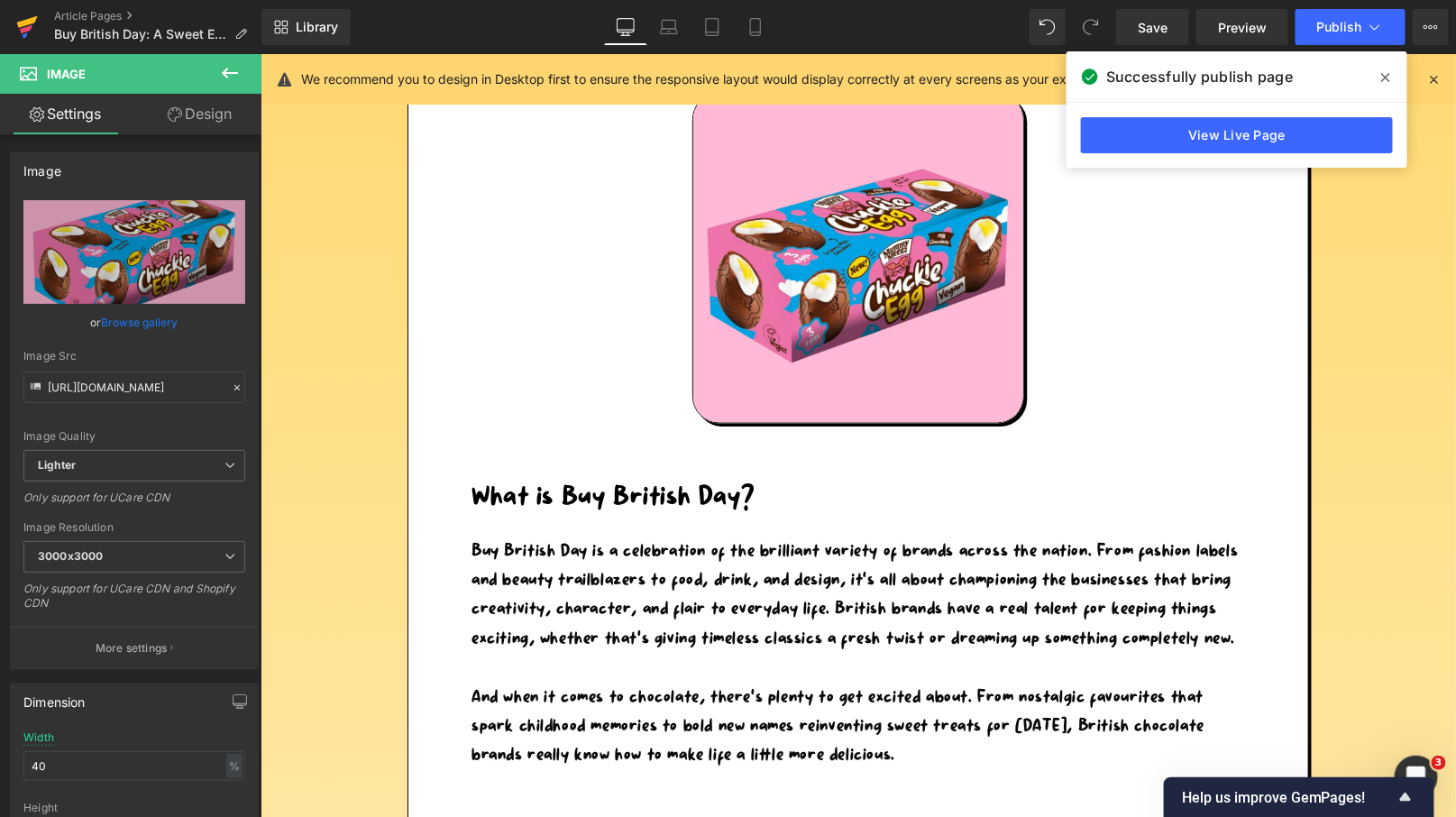
click at [30, 18] on icon at bounding box center [28, 22] width 20 height 12
